Goal: Information Seeking & Learning: Learn about a topic

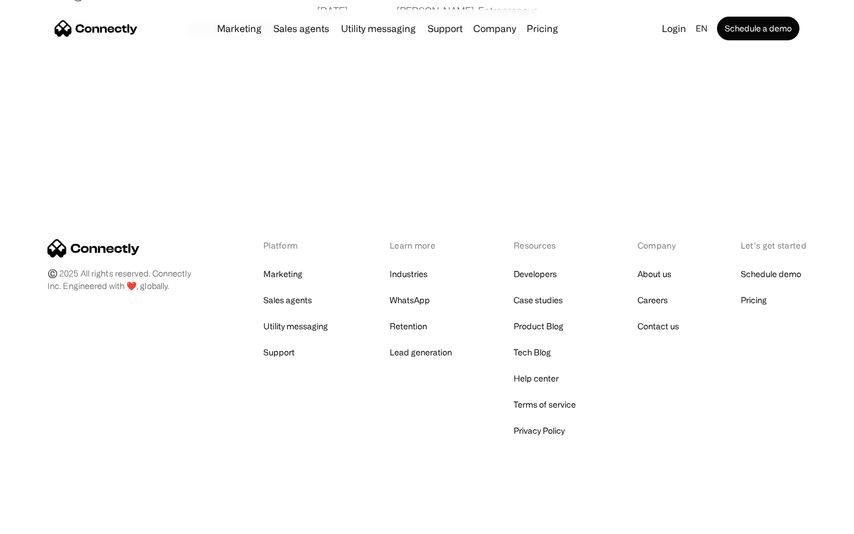
scroll to position [2278, 0]
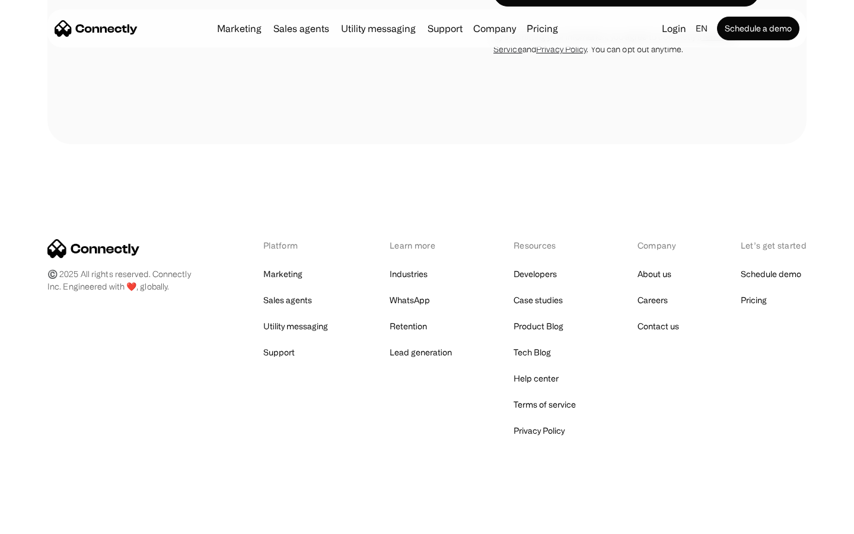
scroll to position [3990, 0]
